Goal: Task Accomplishment & Management: Use online tool/utility

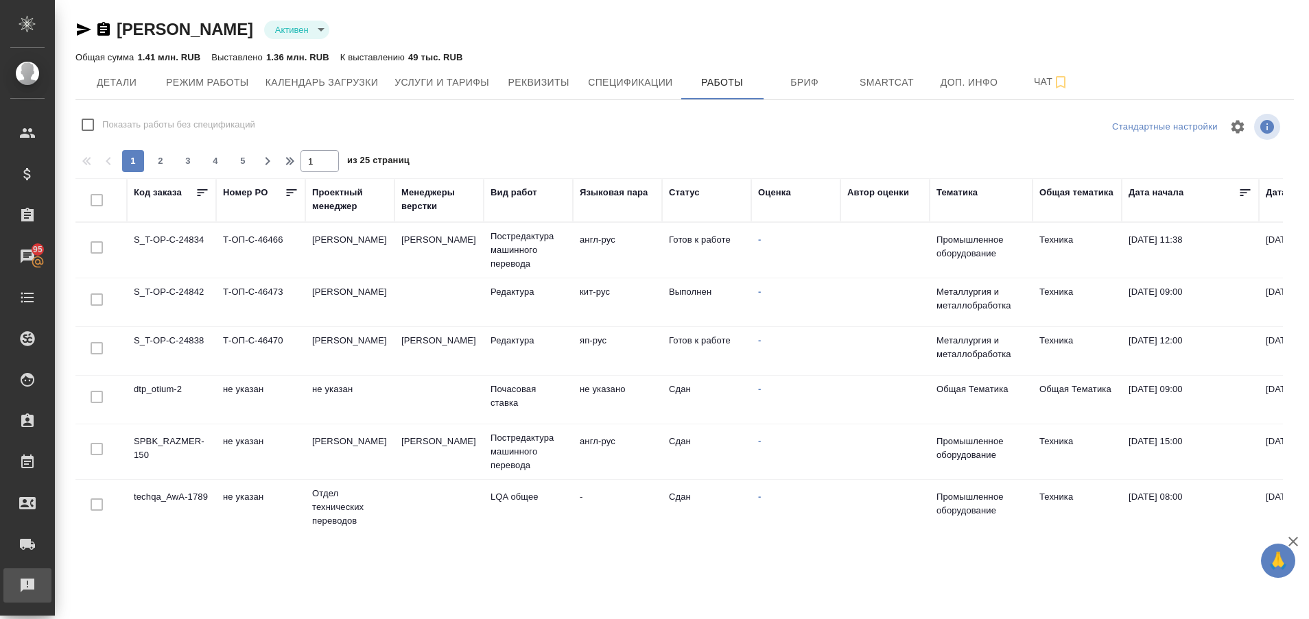
click at [23, 589] on div "Рекламации" at bounding box center [10, 586] width 34 height 21
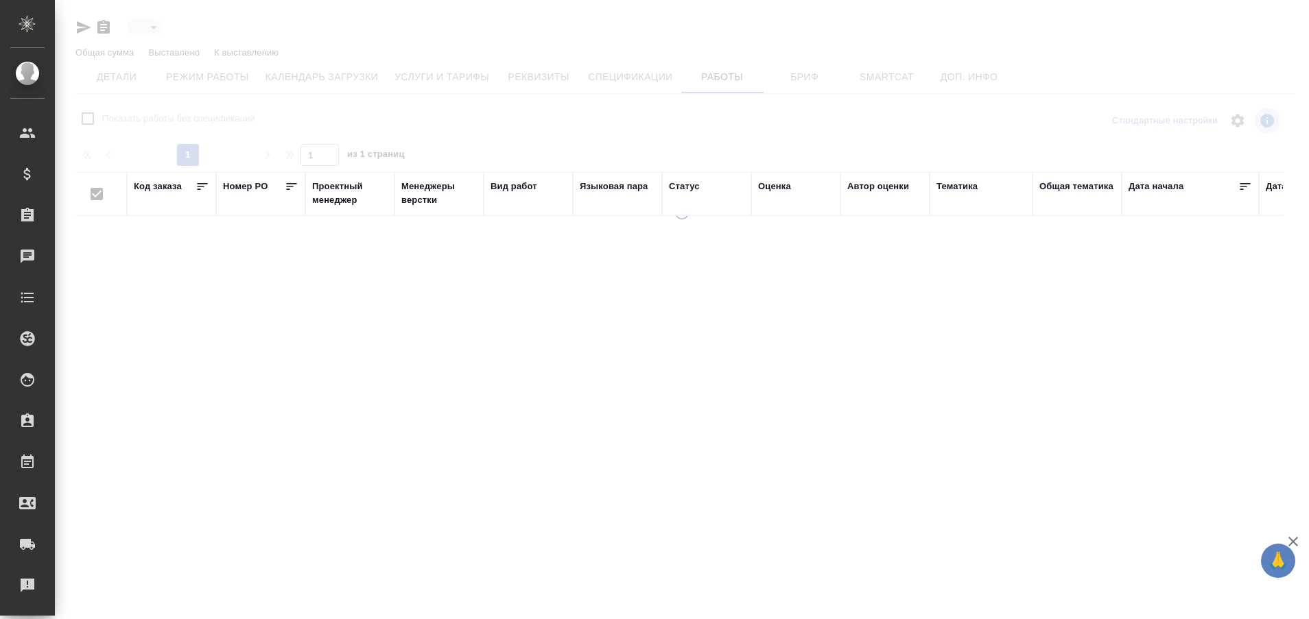
type input "active"
checkbox input "false"
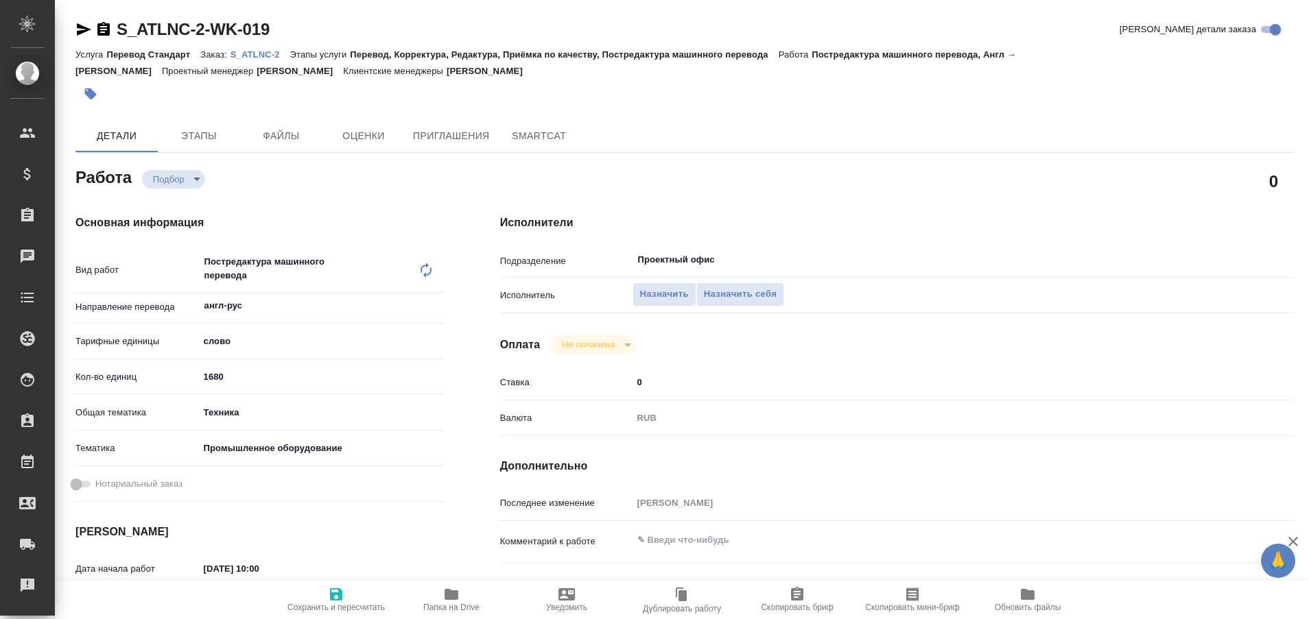
type textarea "x"
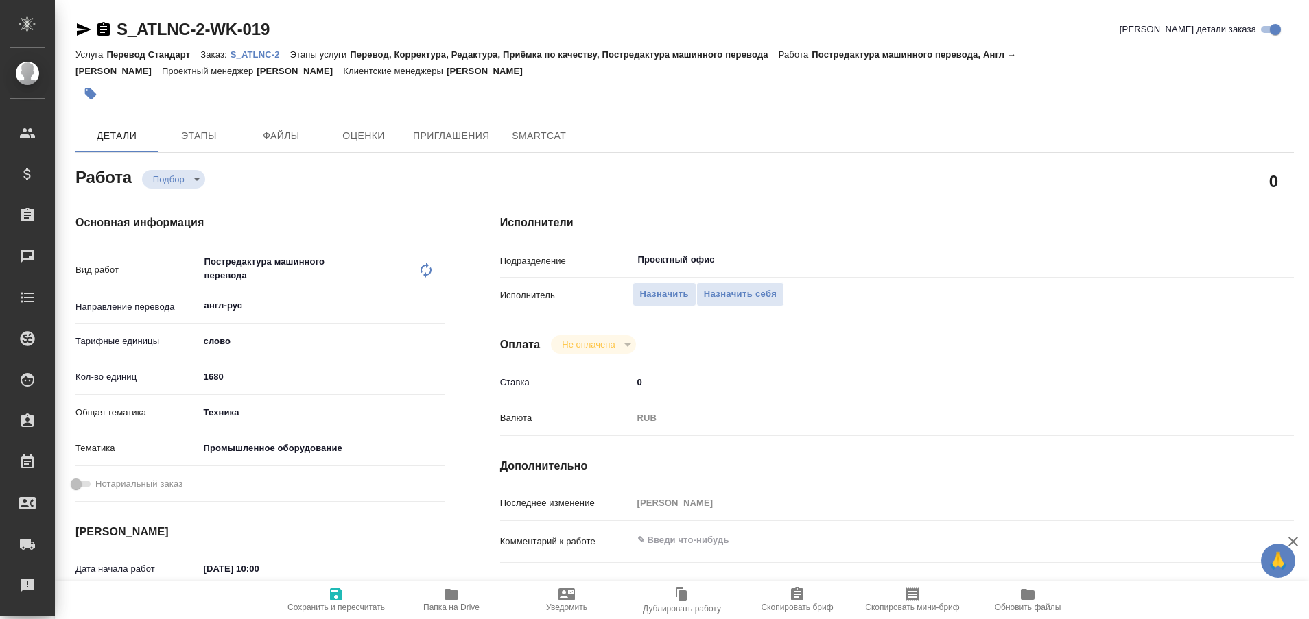
type textarea "x"
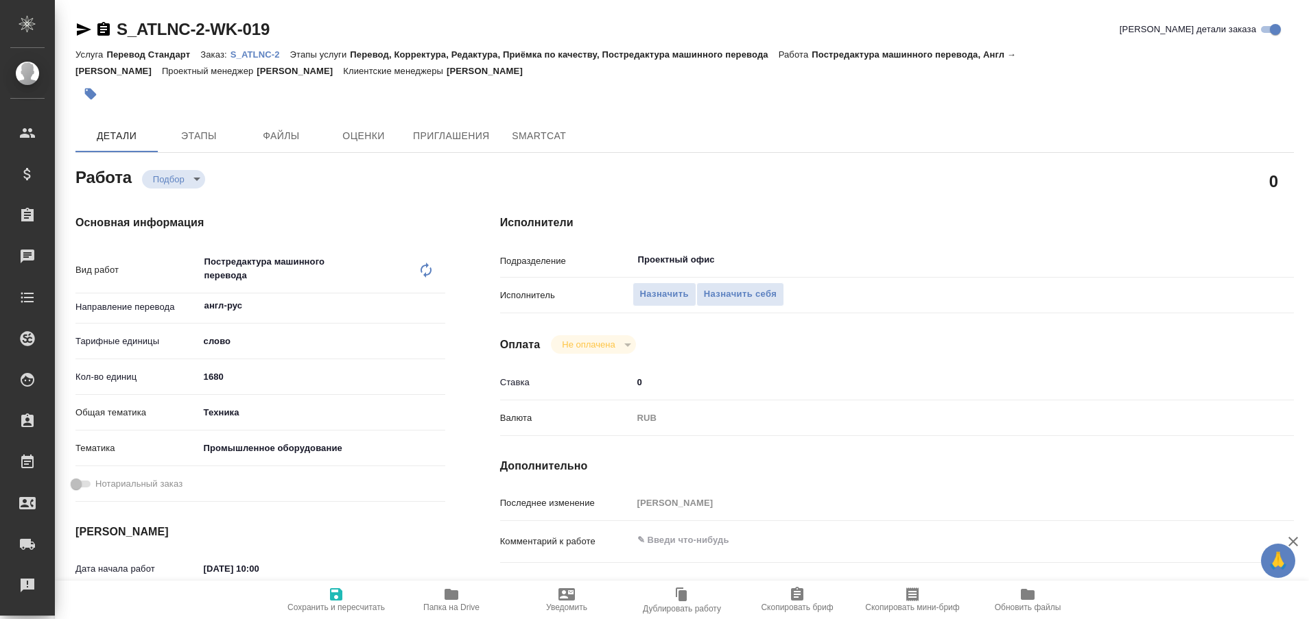
type textarea "x"
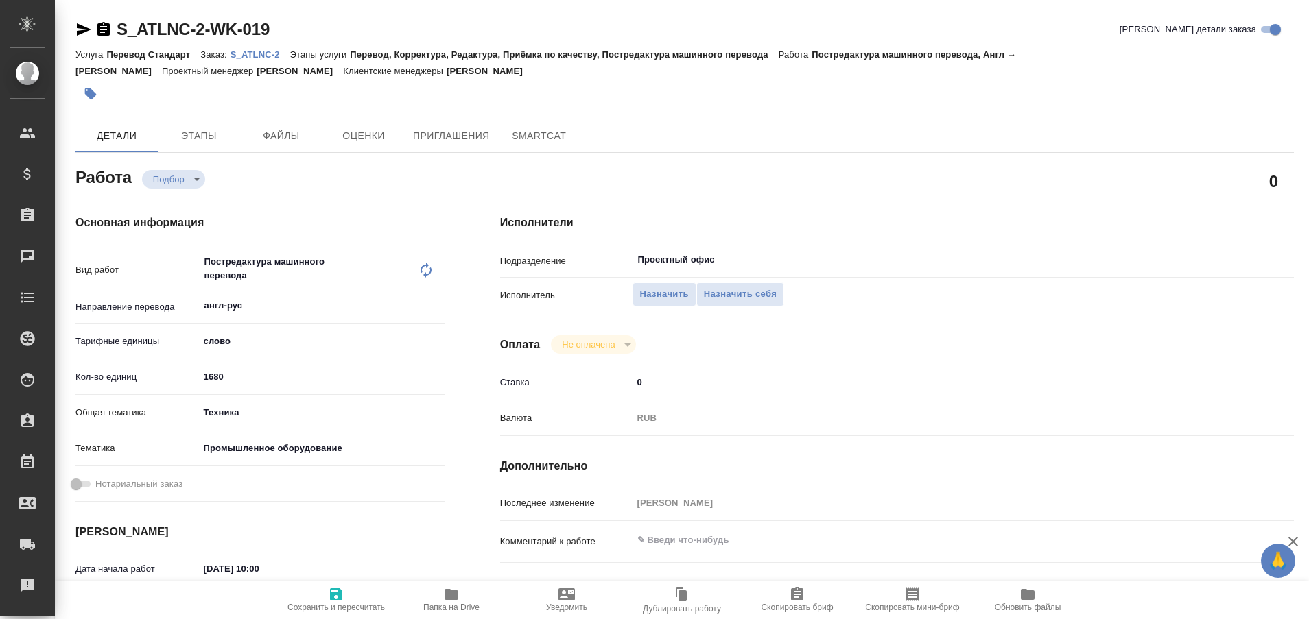
type textarea "x"
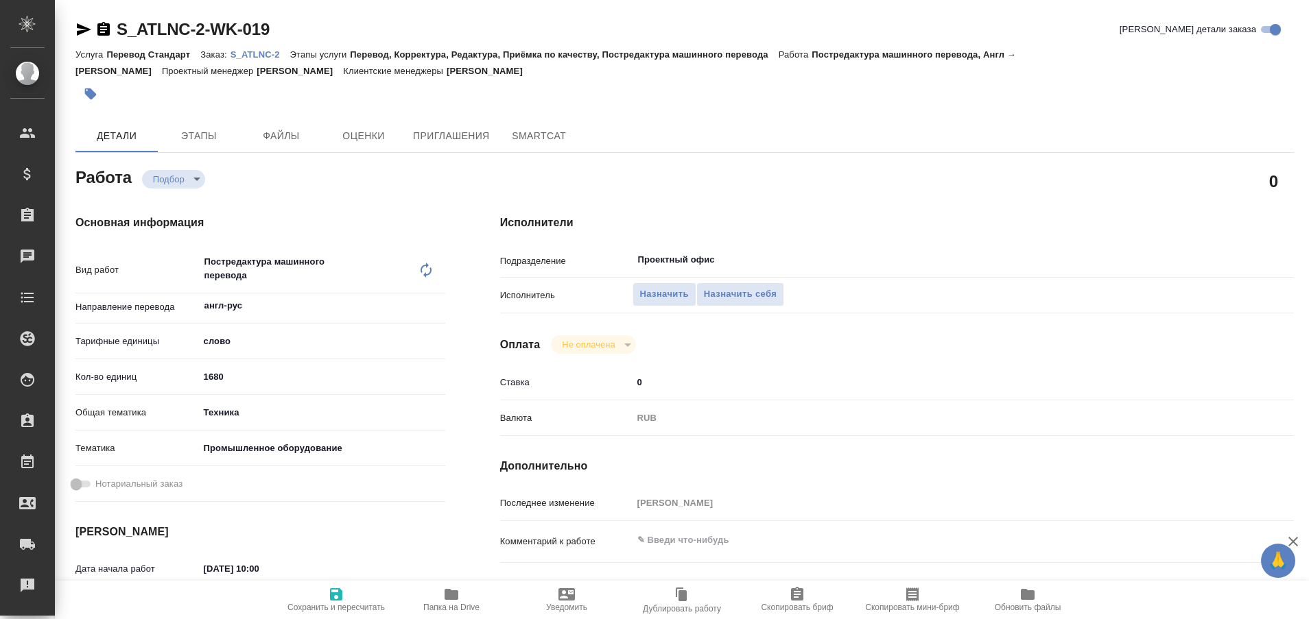
type textarea "x"
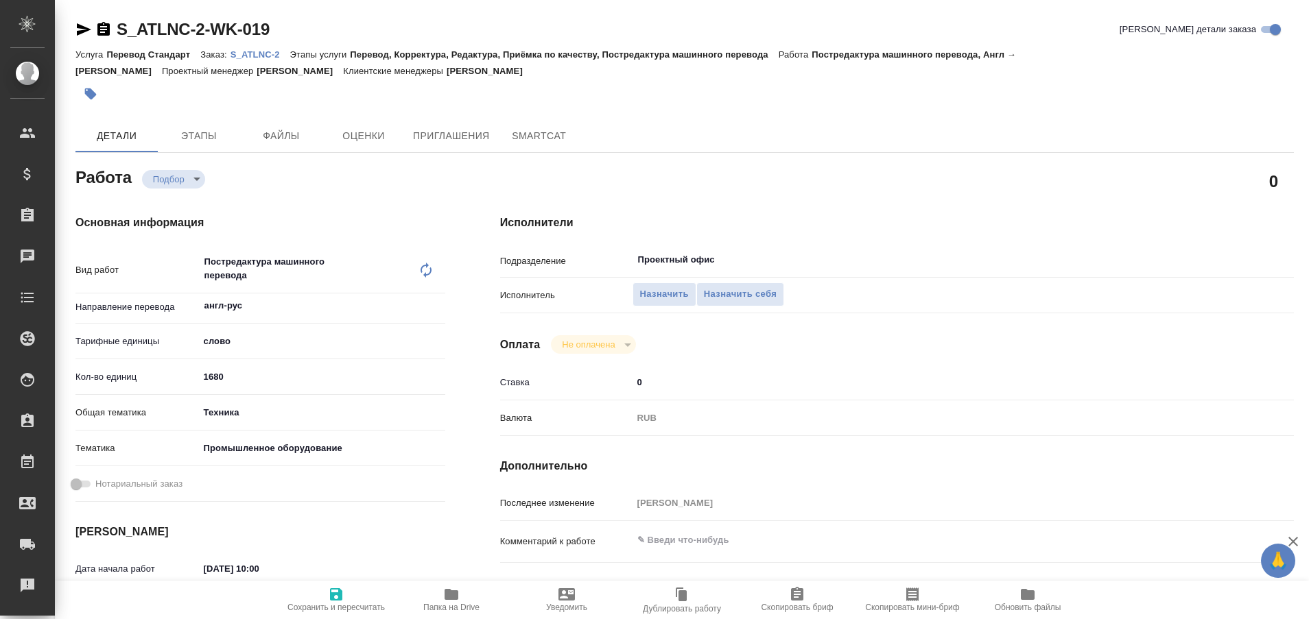
type textarea "x"
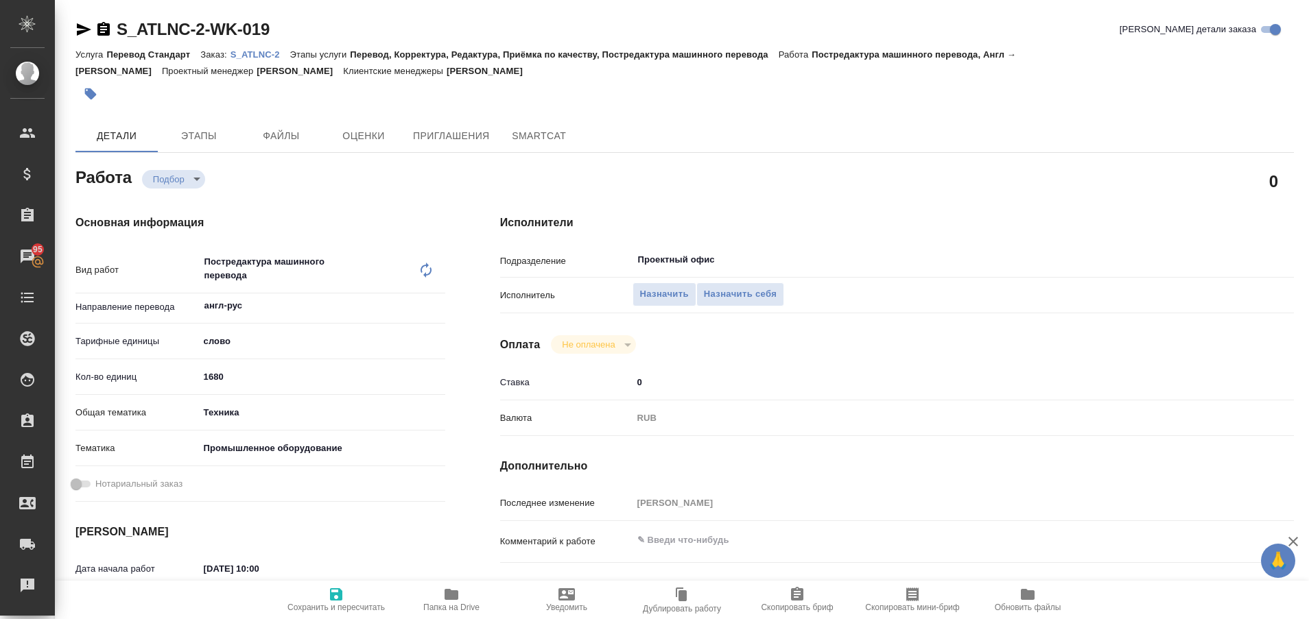
type textarea "x"
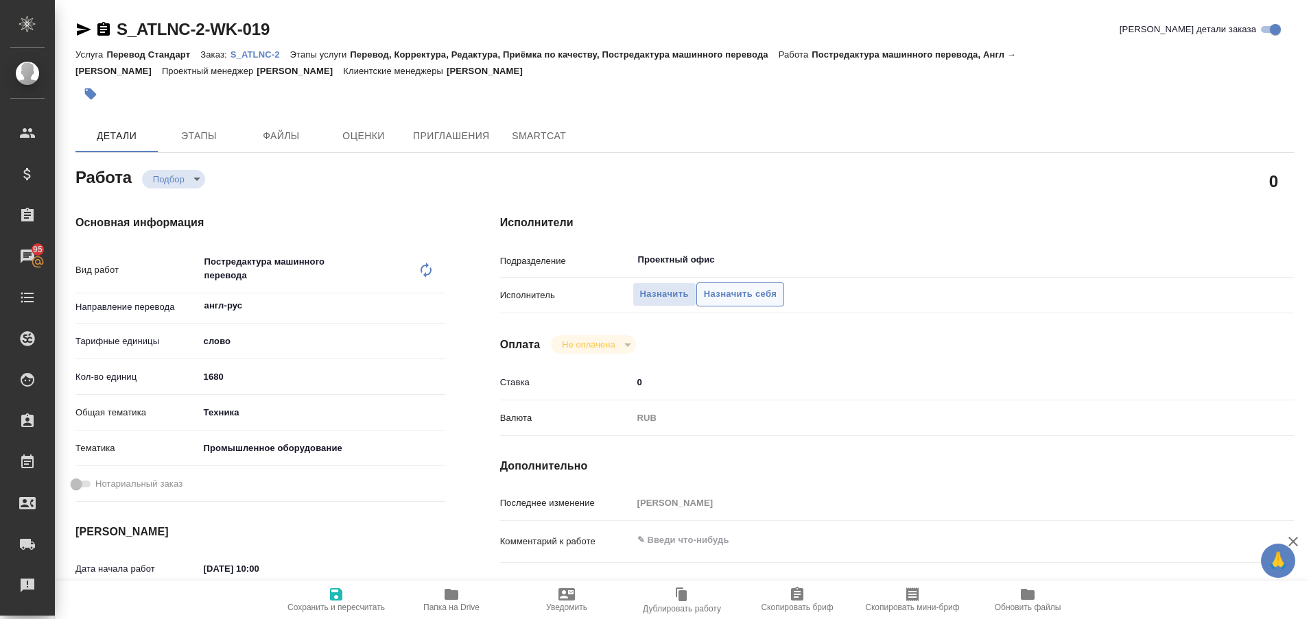
type textarea "x"
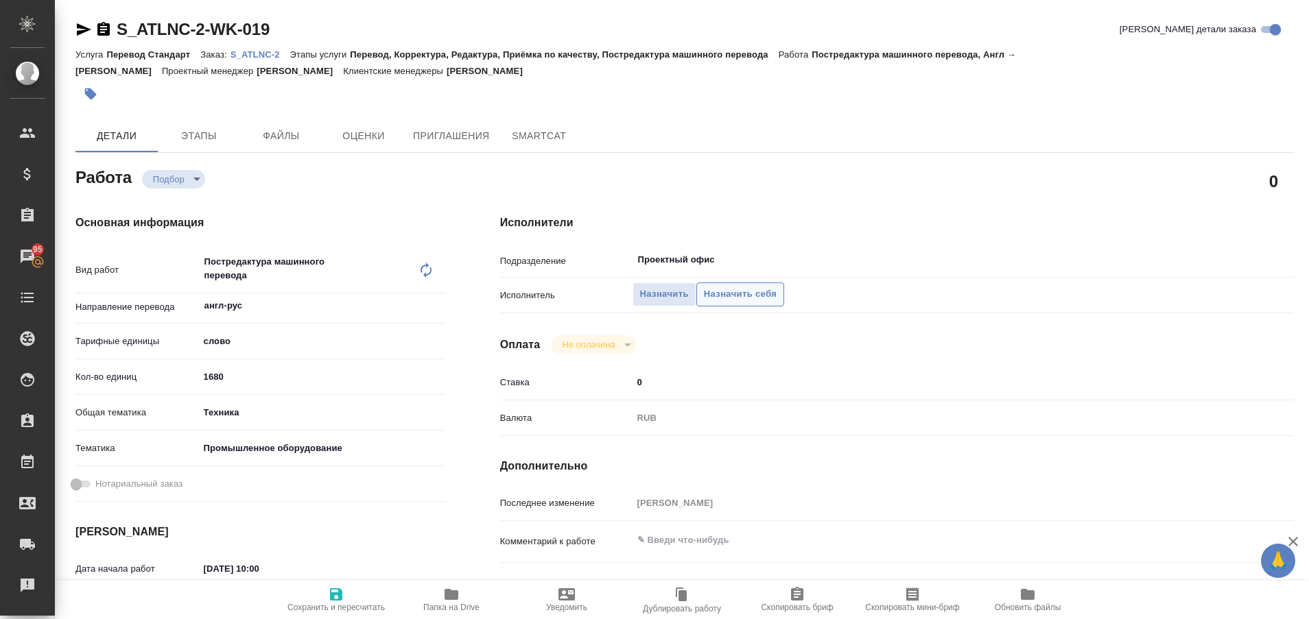
click at [726, 300] on span "Назначить себя" at bounding box center [740, 295] width 73 height 16
type textarea "x"
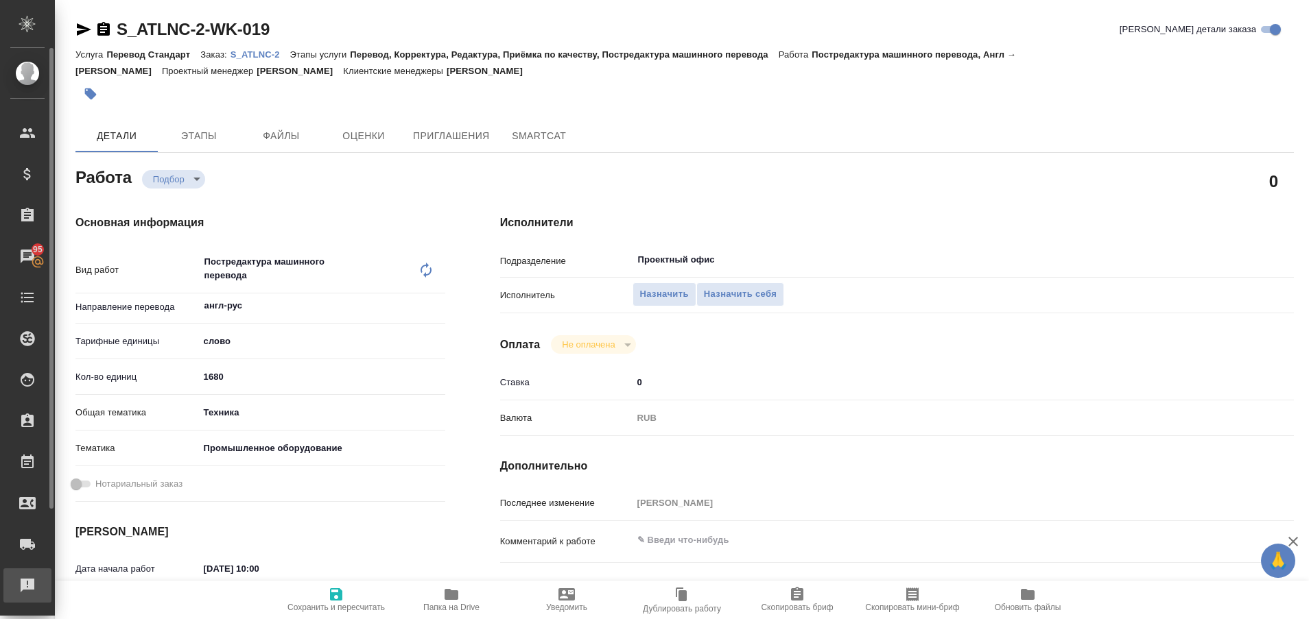
type textarea "x"
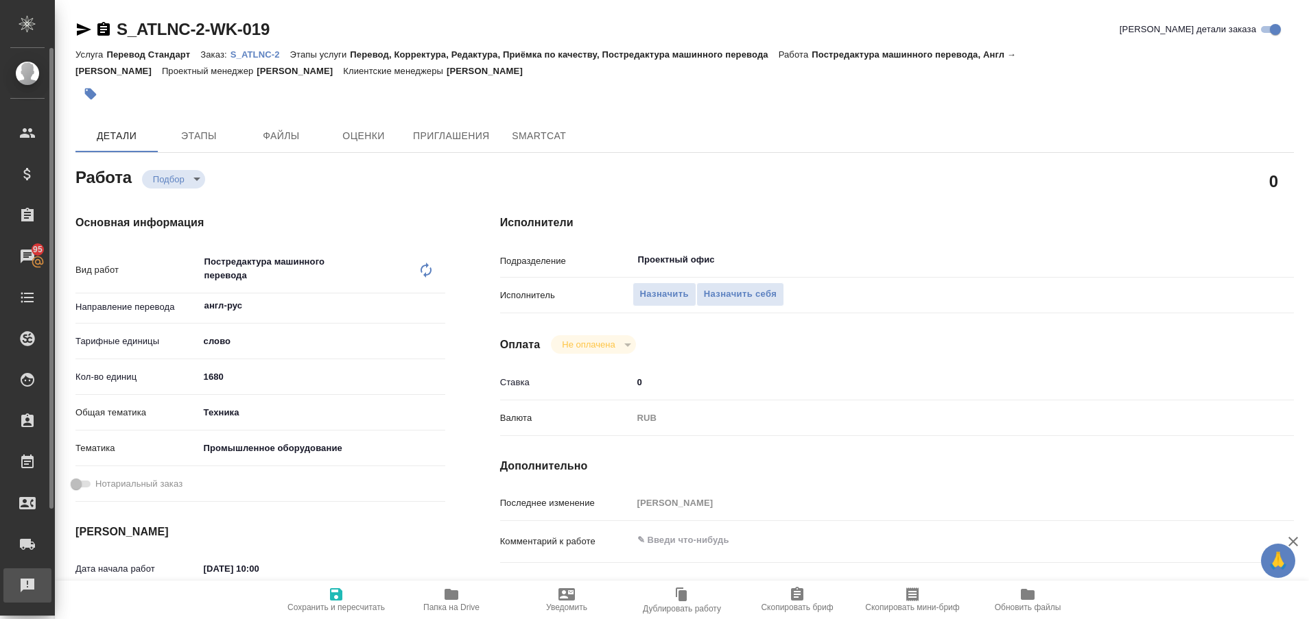
type textarea "x"
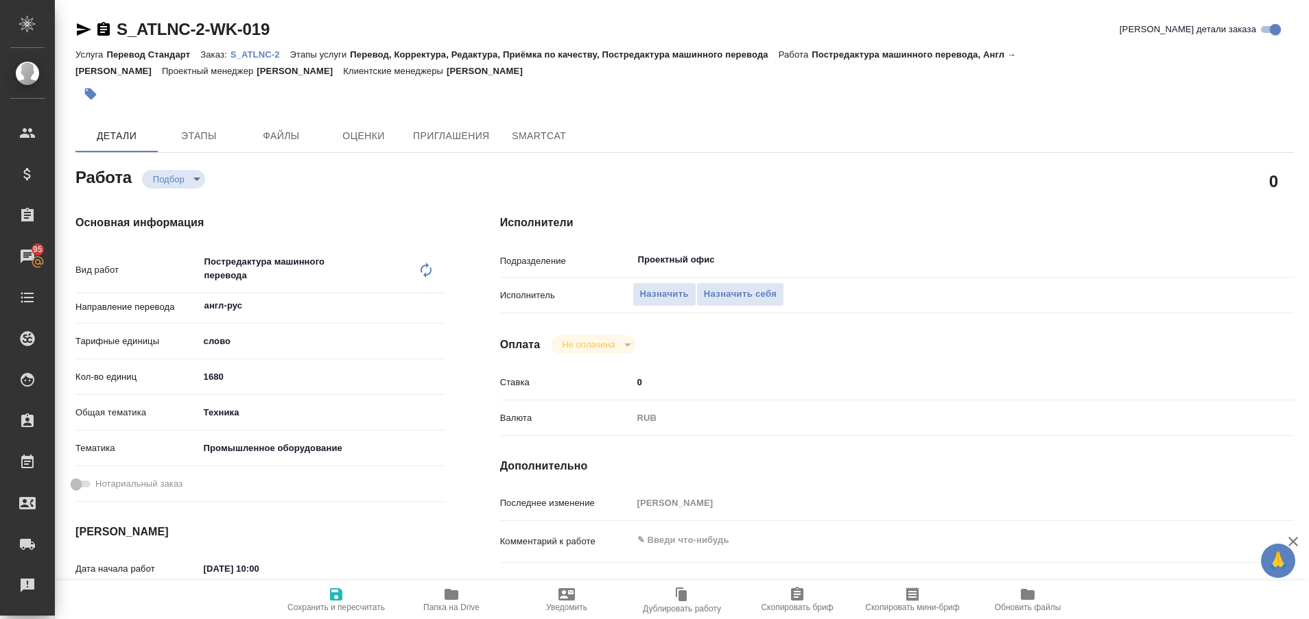
type textarea "x"
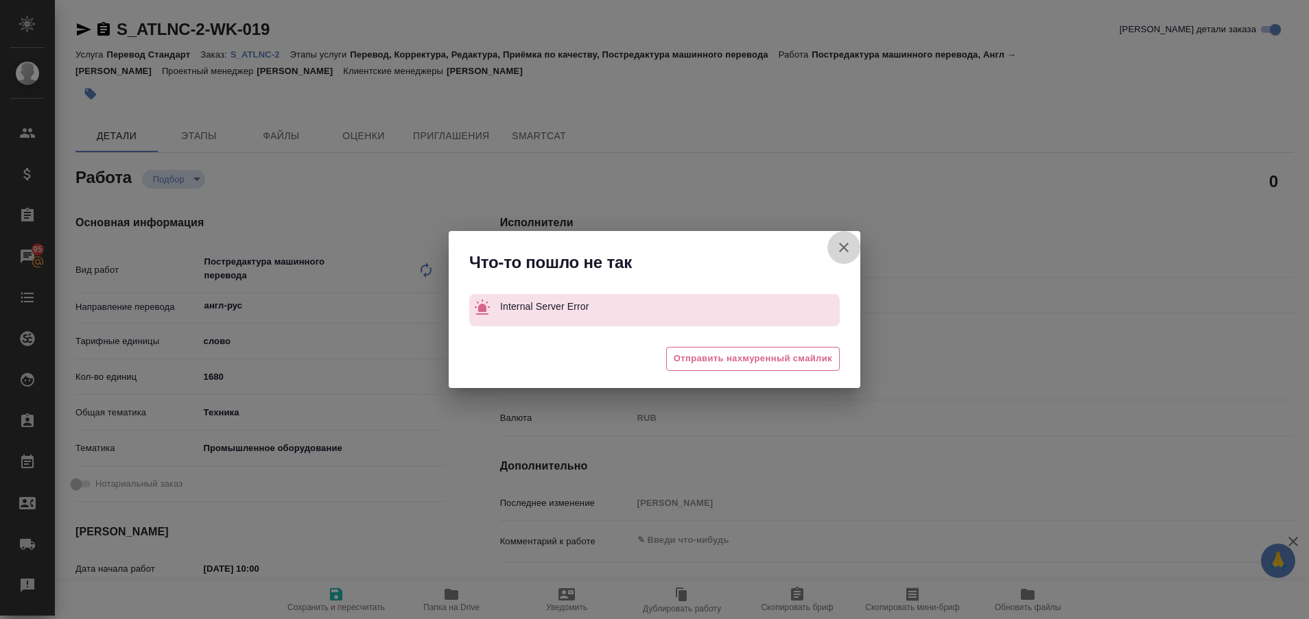
click at [842, 252] on icon "button" at bounding box center [844, 247] width 16 height 16
type textarea "x"
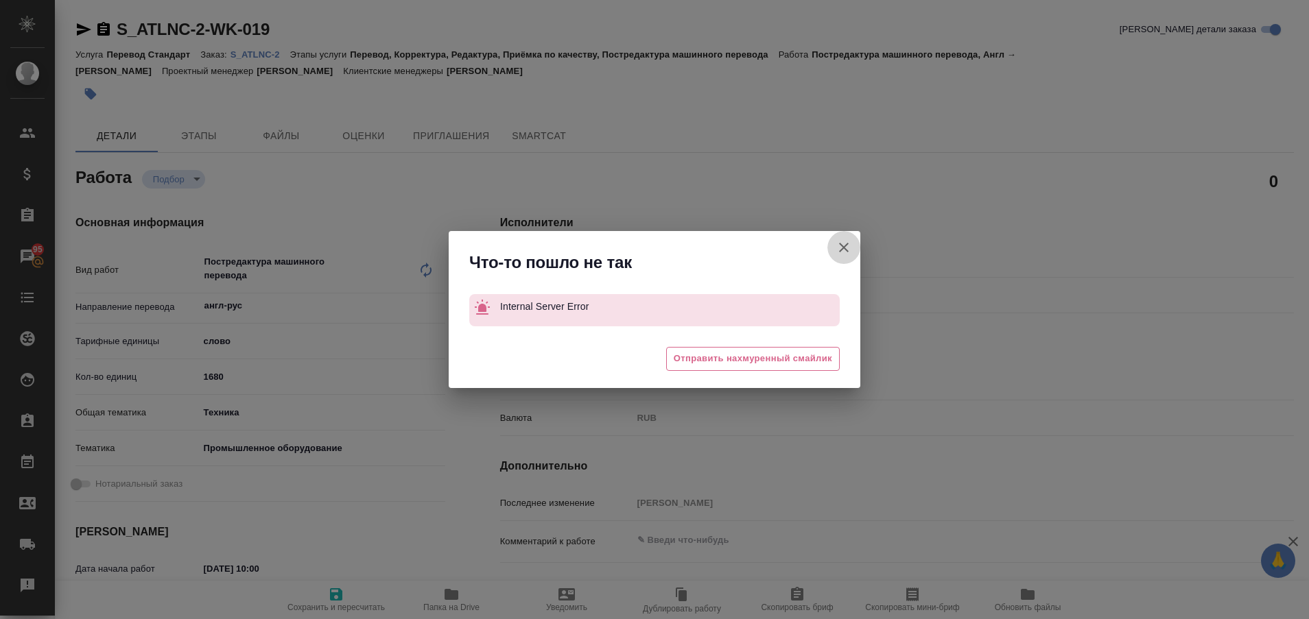
type textarea "x"
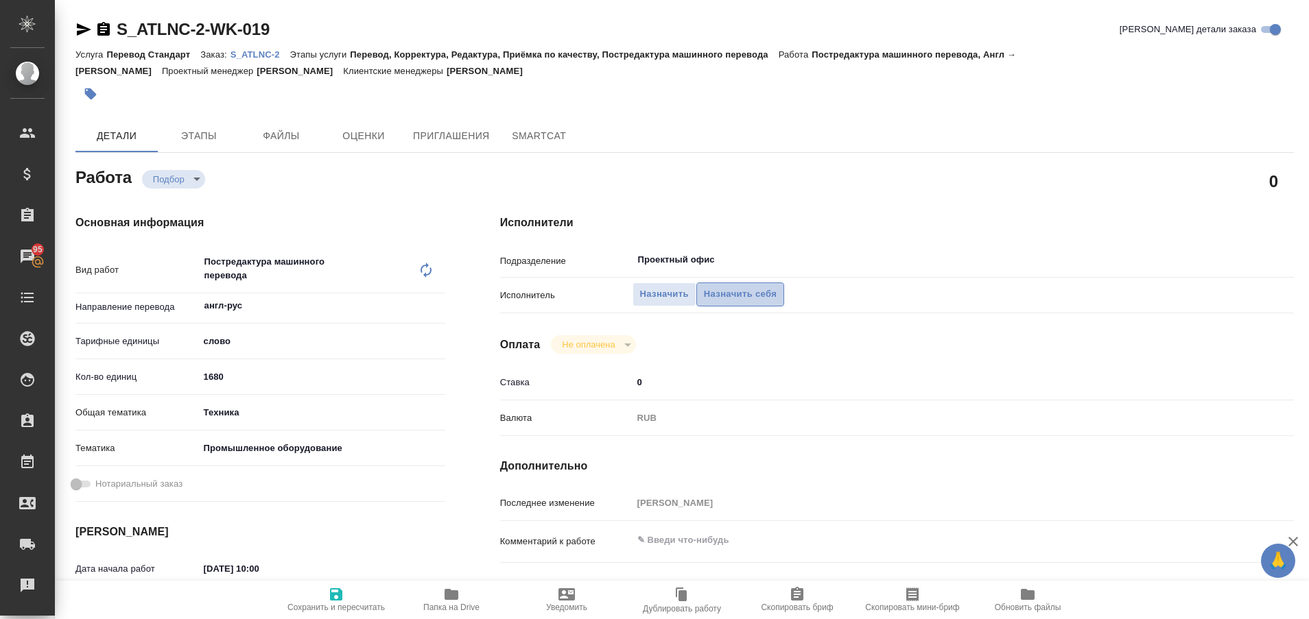
click at [717, 294] on span "Назначить себя" at bounding box center [740, 295] width 73 height 16
type textarea "x"
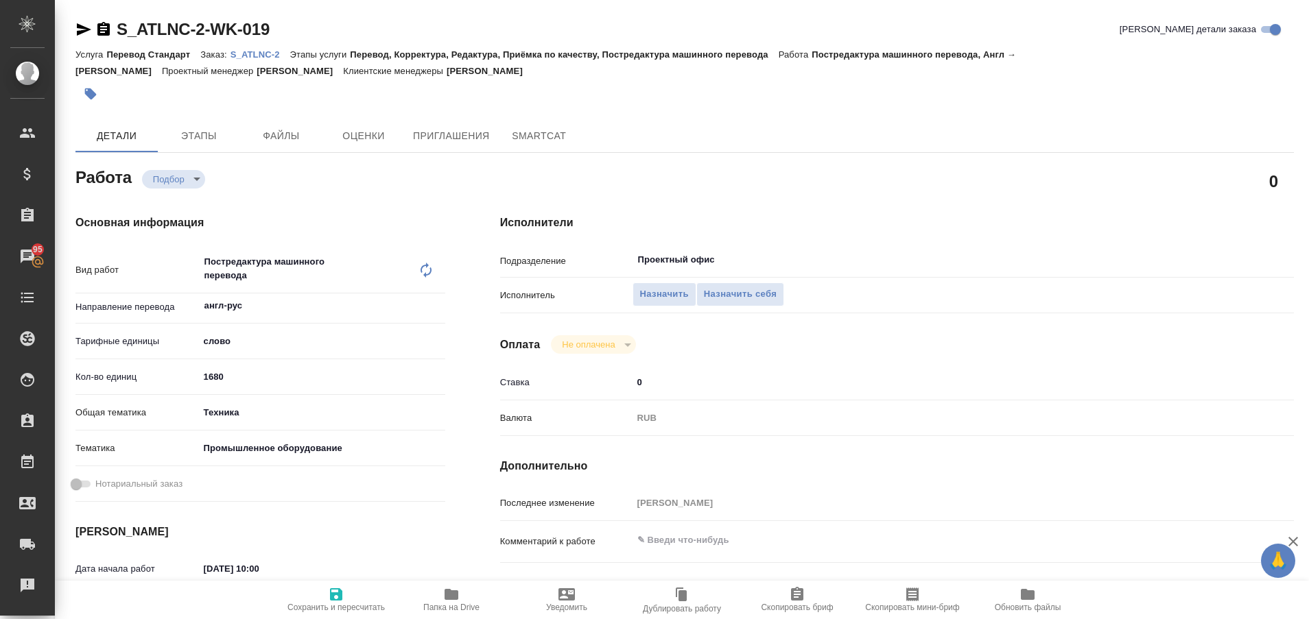
type textarea "x"
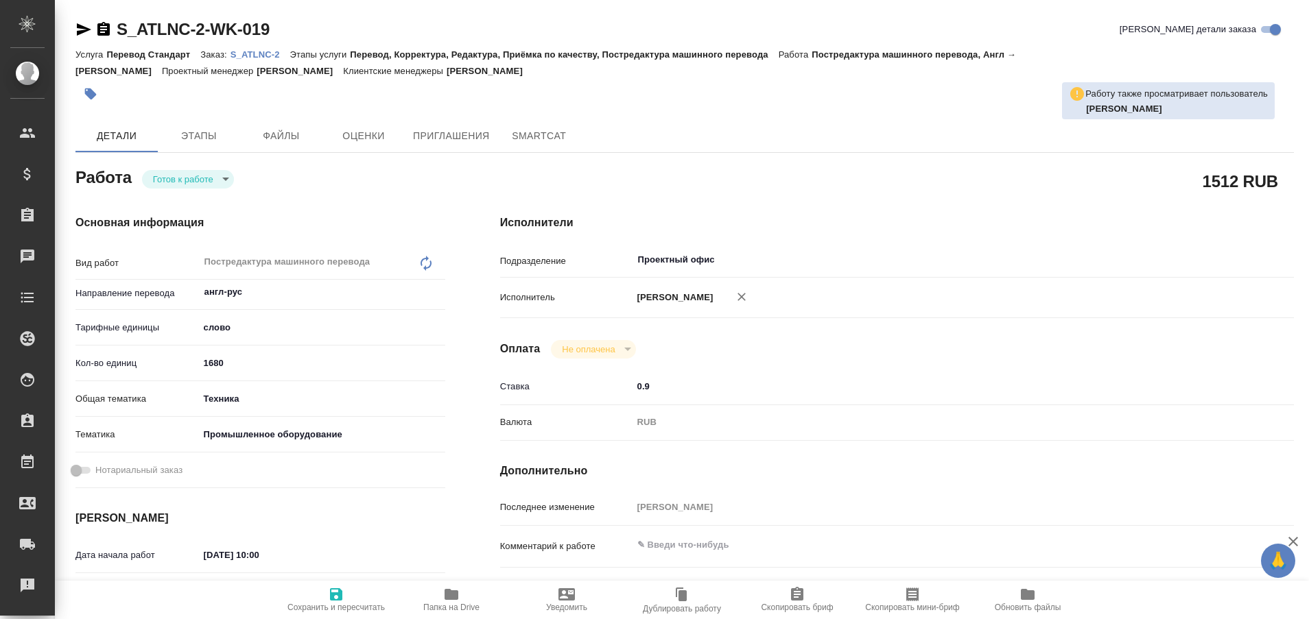
type textarea "x"
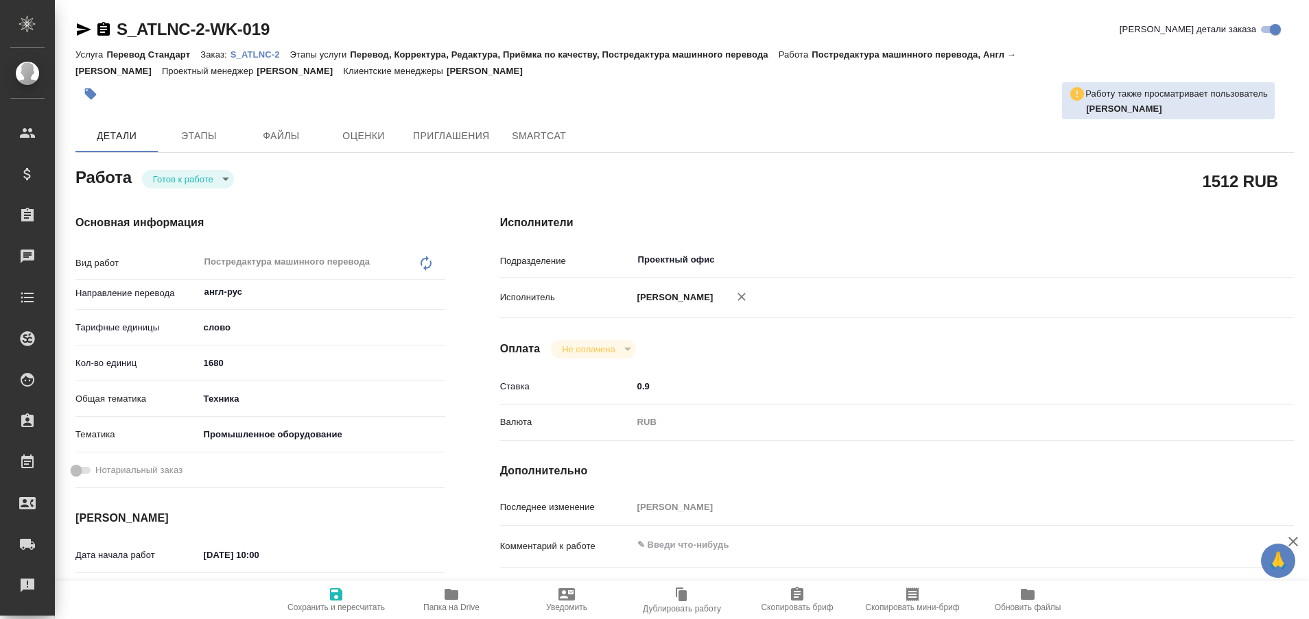
type textarea "x"
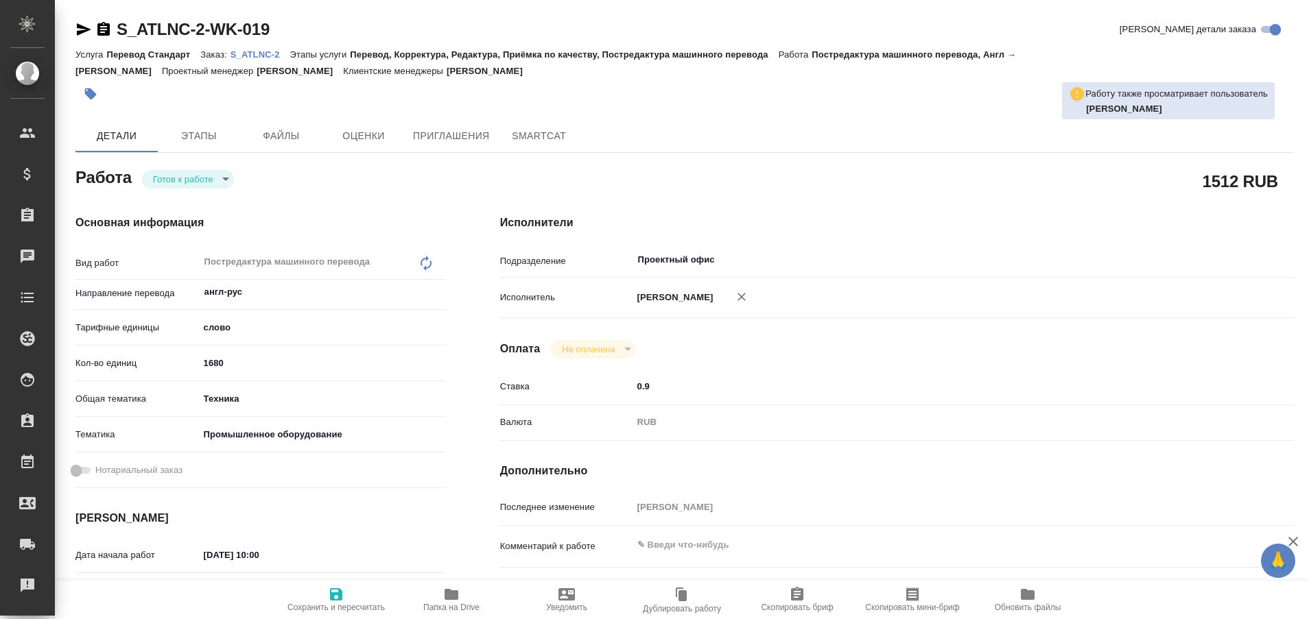
type textarea "x"
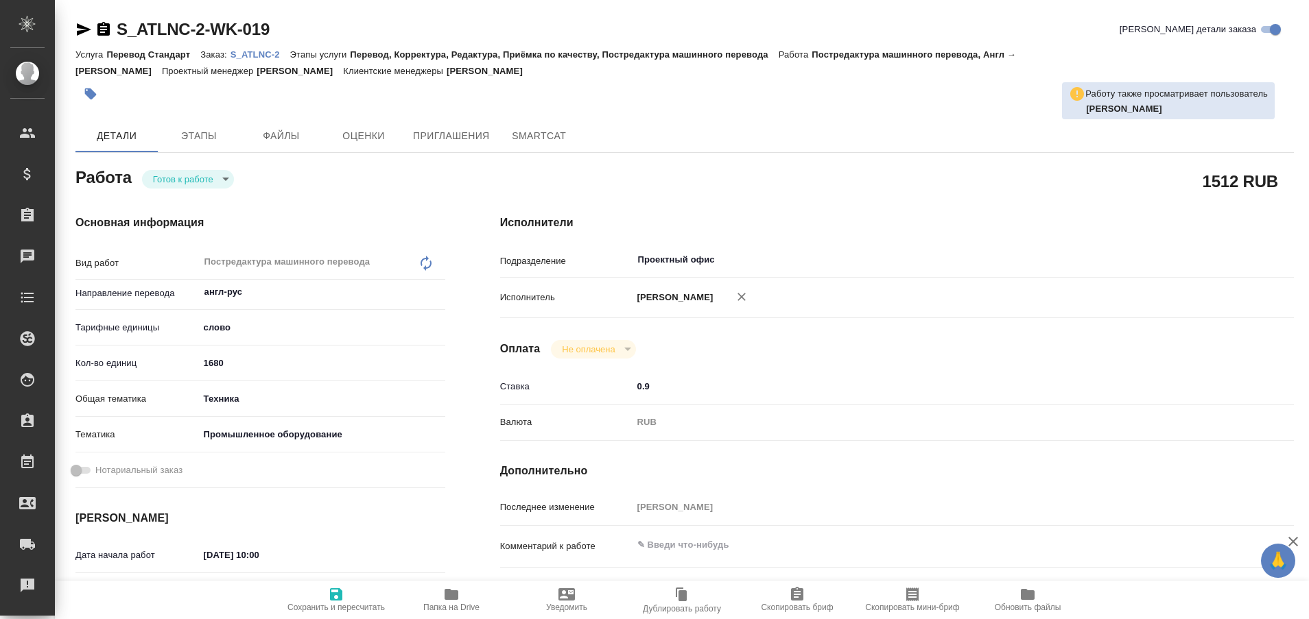
type textarea "x"
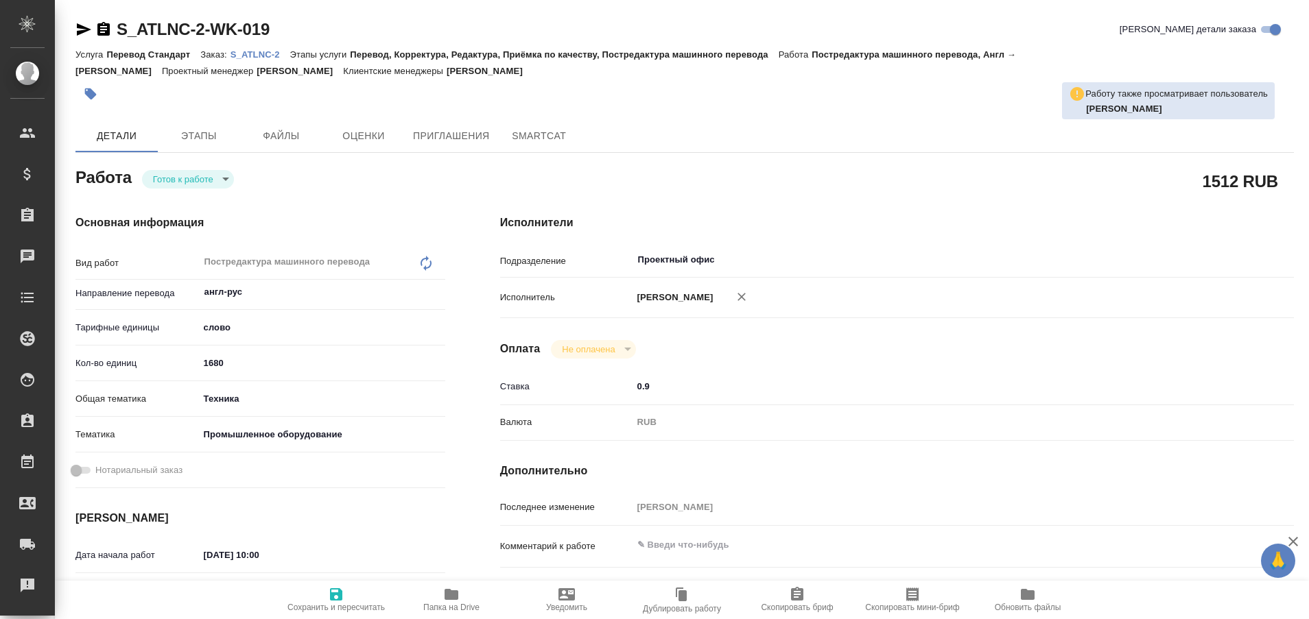
type textarea "x"
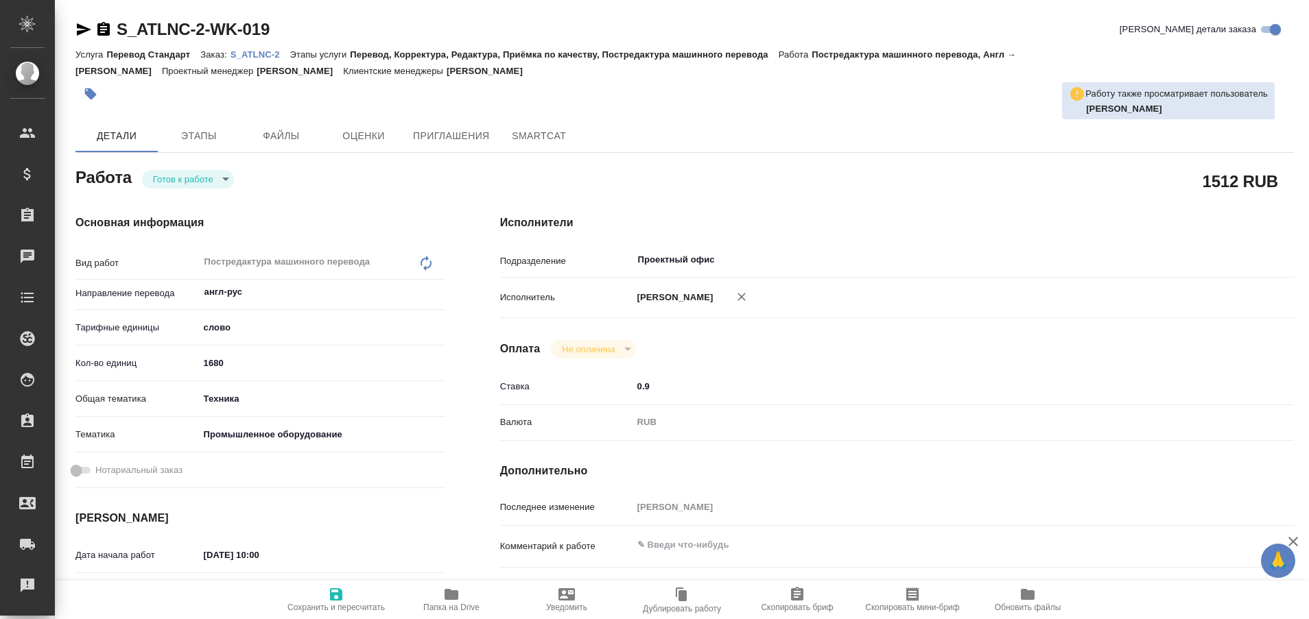
type textarea "x"
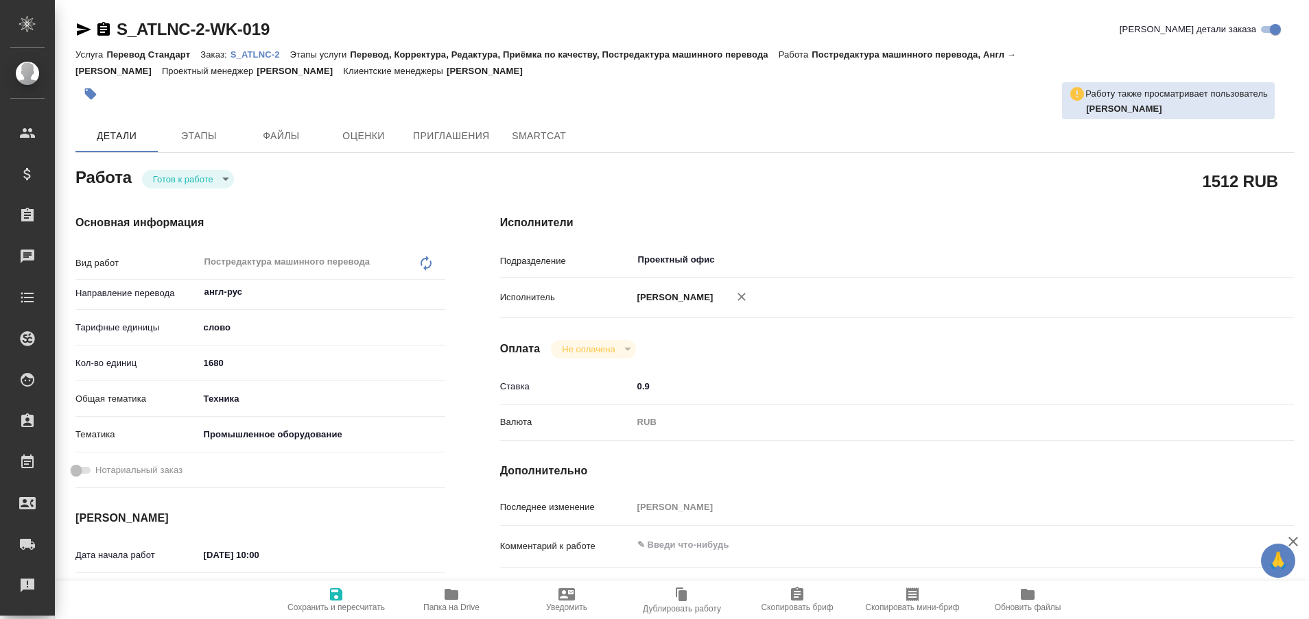
type textarea "x"
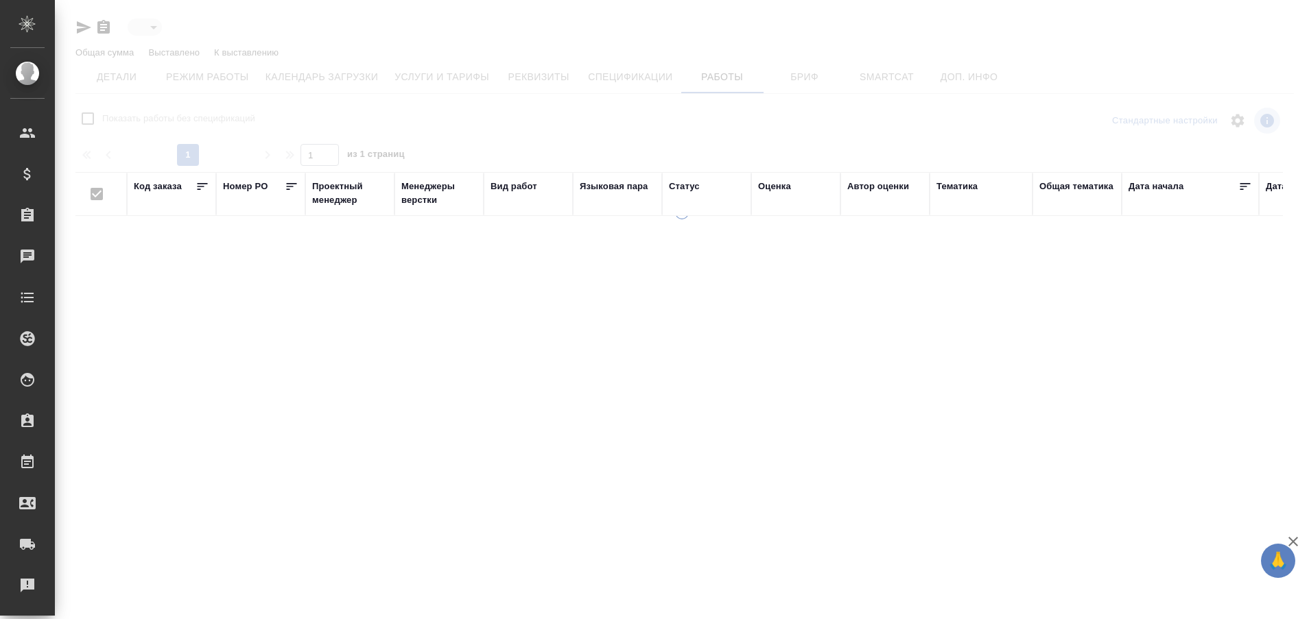
type input "active"
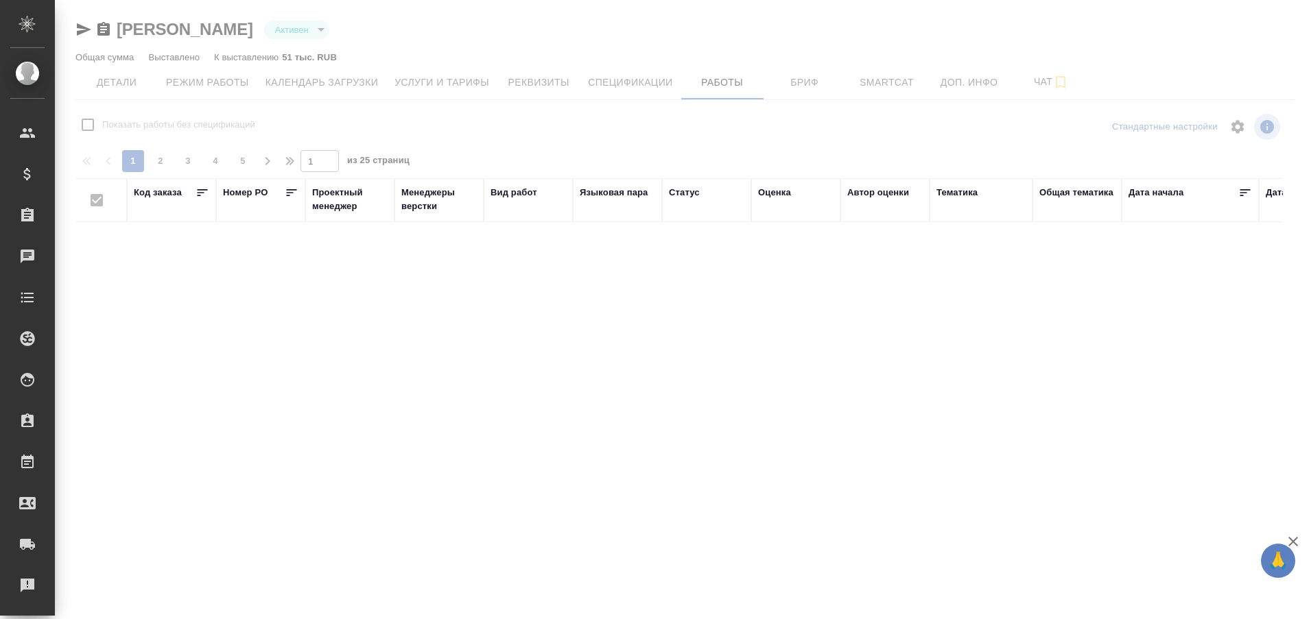
checkbox input "false"
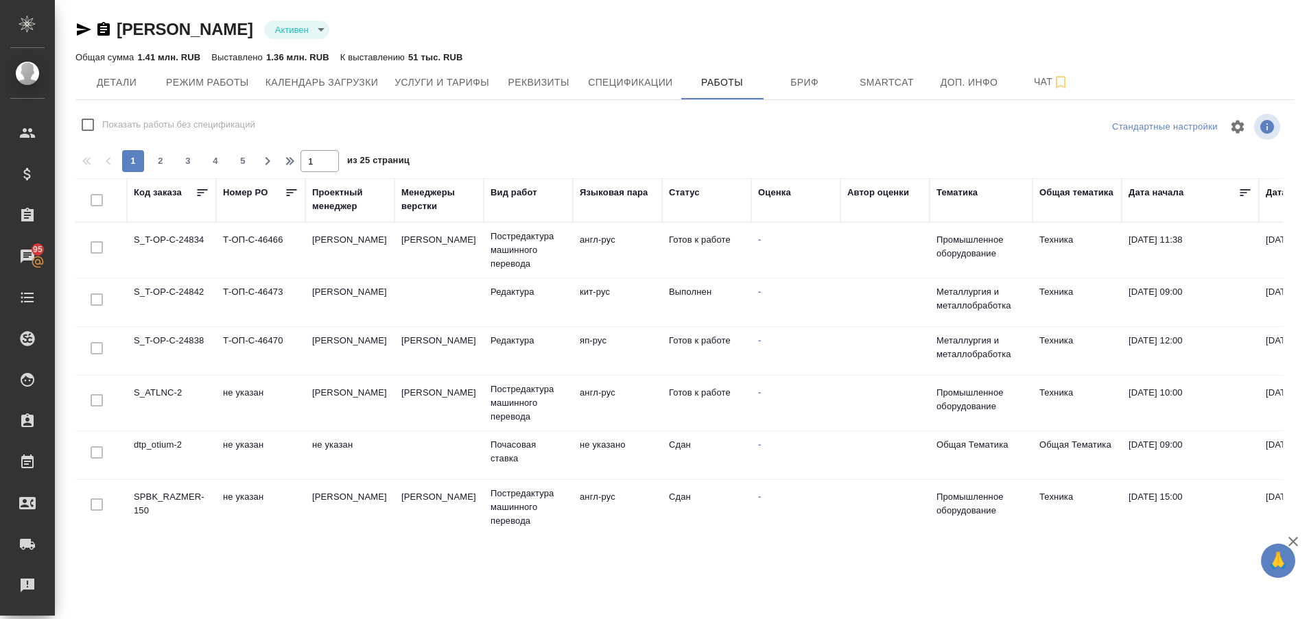
click at [787, 567] on div ".cls-1 fill:#fff; AWATERA Plastinina Anastasia Клиенты Спецификации Заказы 95 Ч…" at bounding box center [654, 309] width 1309 height 619
